Goal: Task Accomplishment & Management: Use online tool/utility

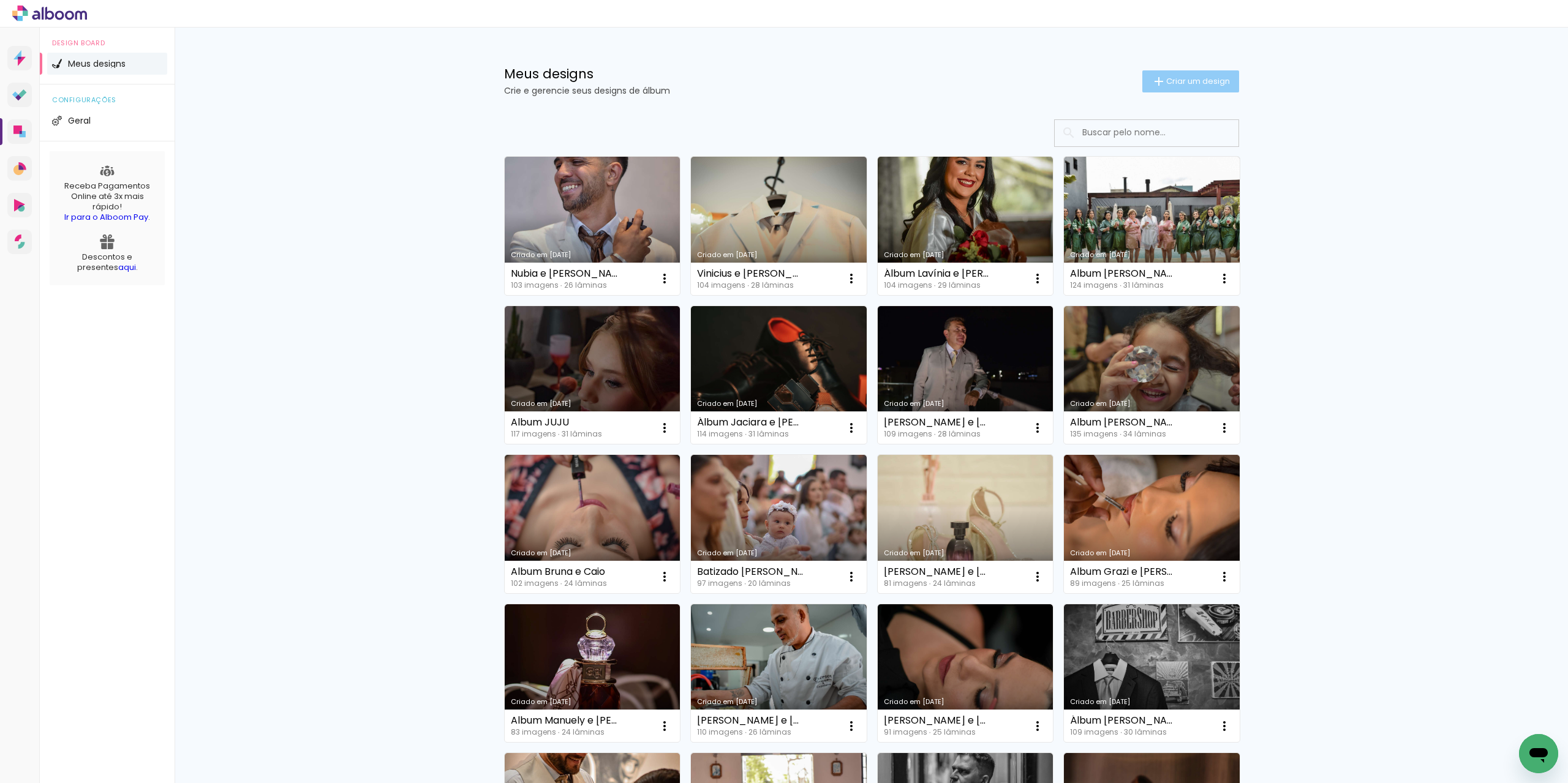
click at [1203, 79] on span "Criar um design" at bounding box center [1197, 81] width 64 height 8
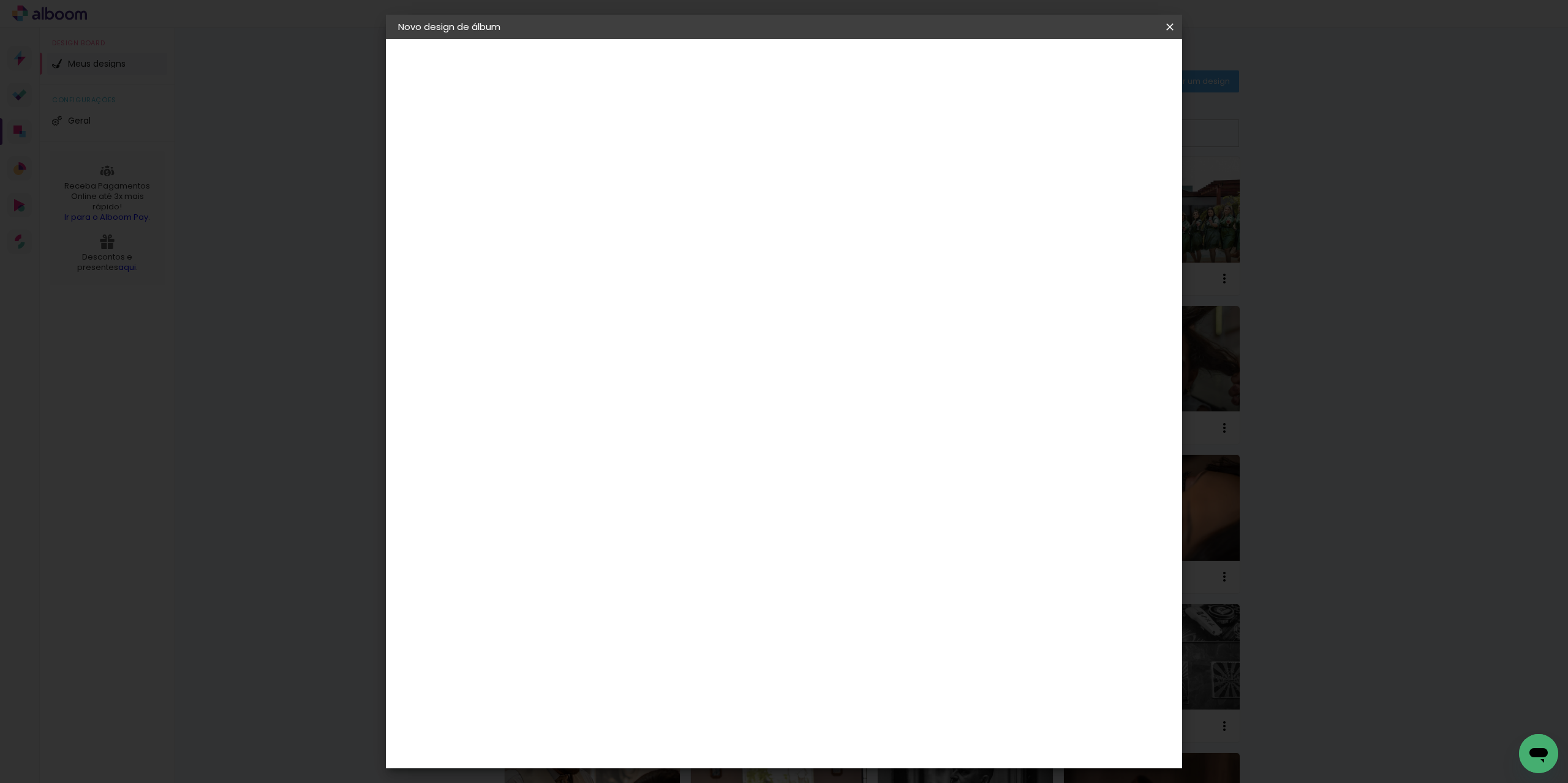
click at [599, 163] on input at bounding box center [599, 164] width 0 height 19
type input "Gestante [PERSON_NAME]"
type paper-input "Gestante [PERSON_NAME]"
click at [0, 0] on slot "Avançar" at bounding box center [0, 0] width 0 height 0
click at [0, 0] on slot "Tamanho Livre" at bounding box center [0, 0] width 0 height 0
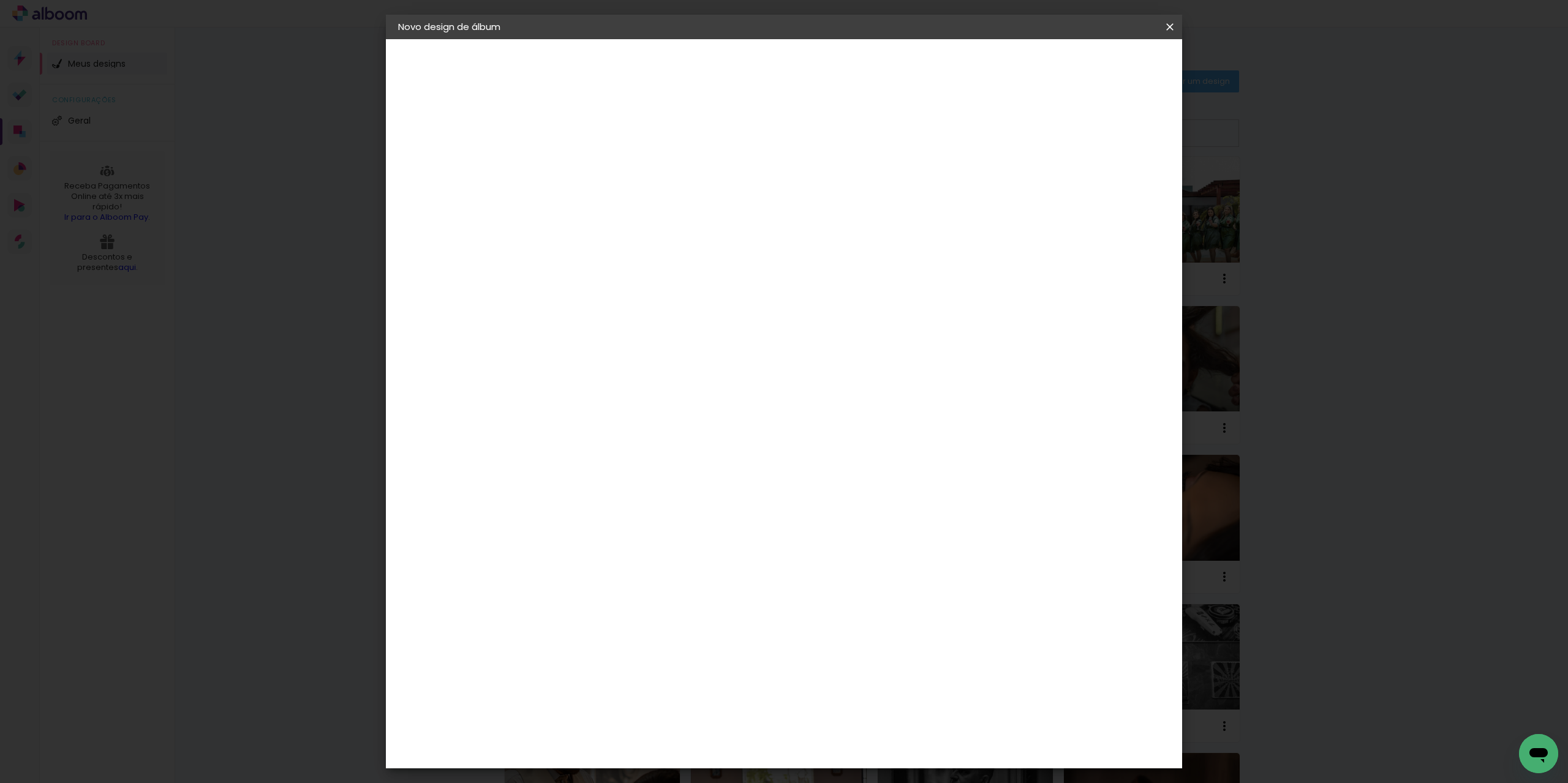
click at [0, 0] on slot "Avançar" at bounding box center [0, 0] width 0 height 0
drag, startPoint x: 866, startPoint y: 509, endPoint x: 851, endPoint y: 511, distance: 15.1
click at [851, 511] on input "60" at bounding box center [851, 511] width 32 height 18
type input "40"
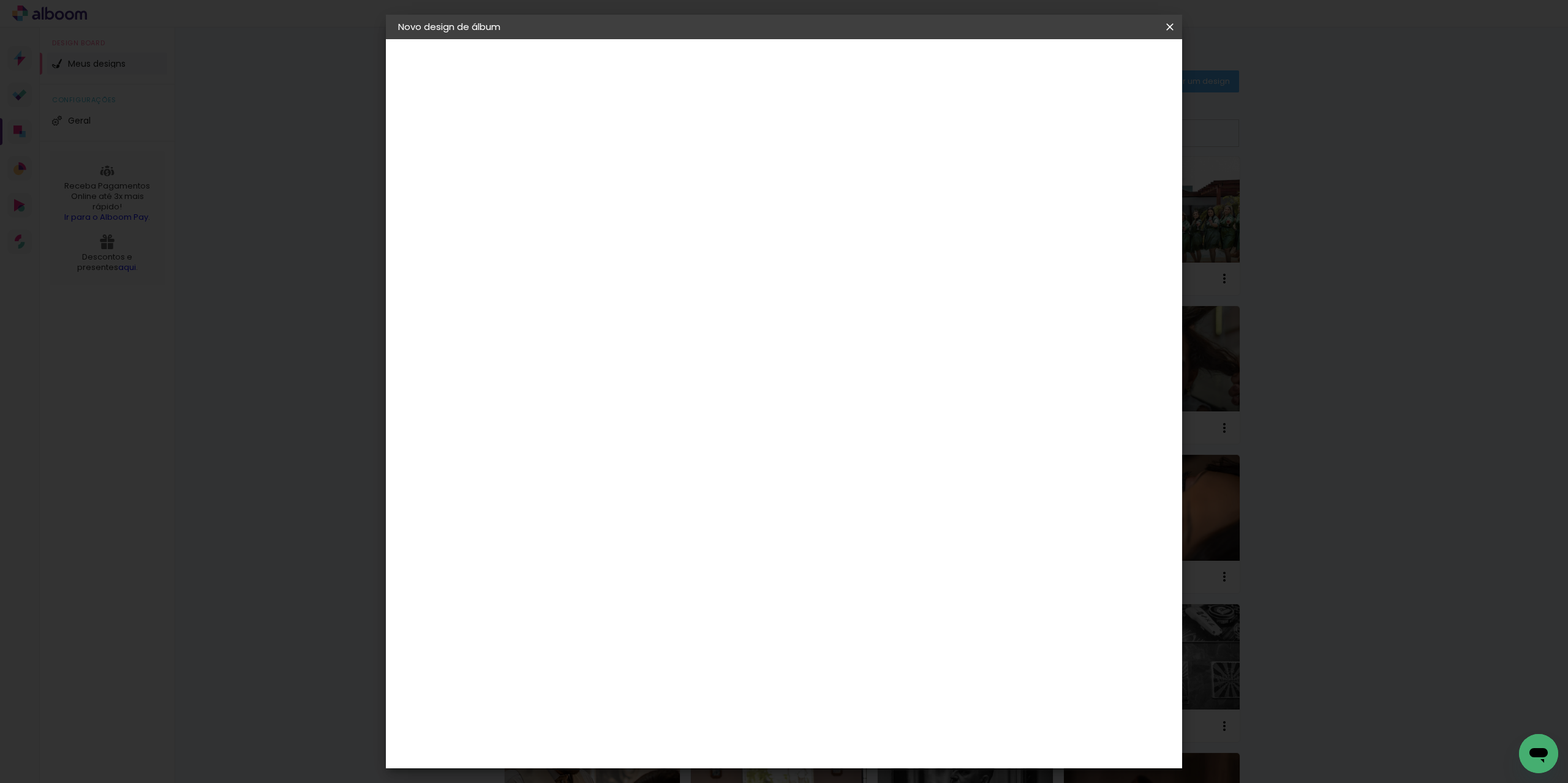
type paper-input "40"
drag, startPoint x: 573, startPoint y: 407, endPoint x: 559, endPoint y: 407, distance: 14.0
click at [559, 407] on input "30" at bounding box center [560, 408] width 32 height 18
type input "25"
type paper-input "25"
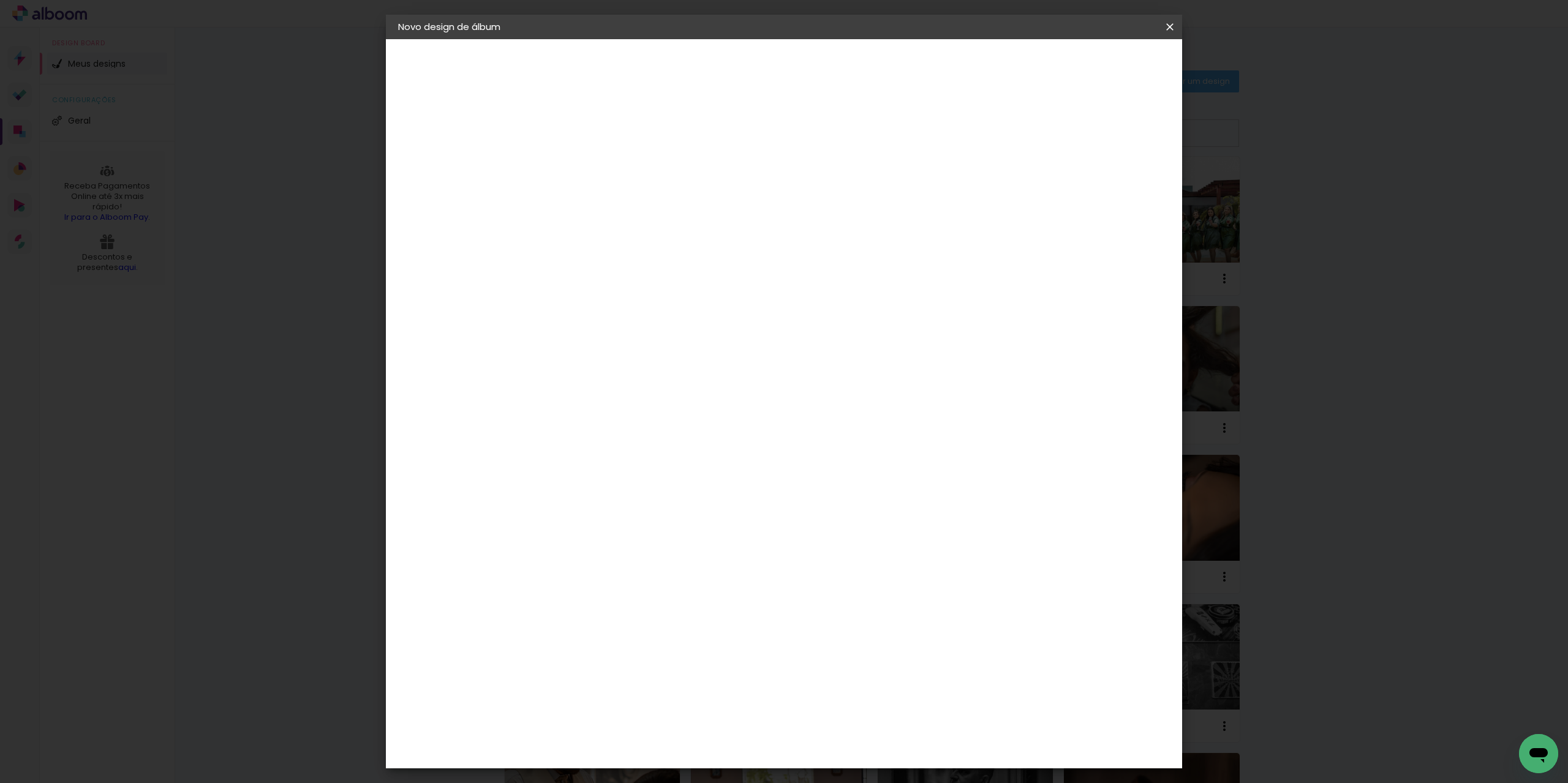
click at [1093, 62] on span "Iniciar design" at bounding box center [1065, 65] width 56 height 8
